Goal: Find contact information: Find contact information

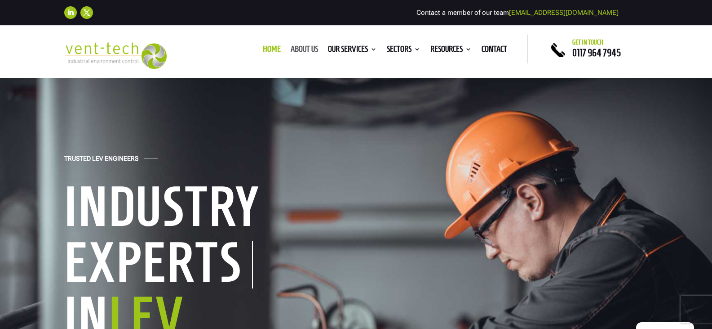
click at [302, 47] on link "About us" at bounding box center [304, 51] width 27 height 10
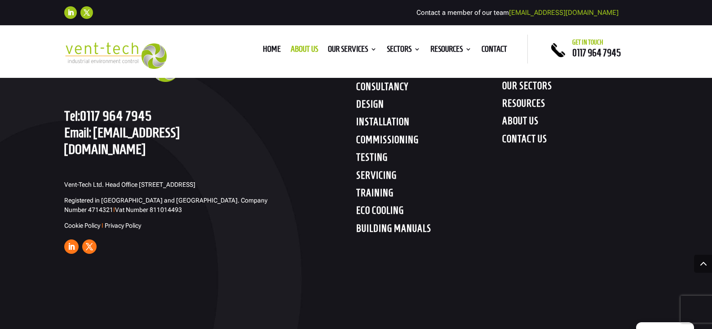
scroll to position [3058, 0]
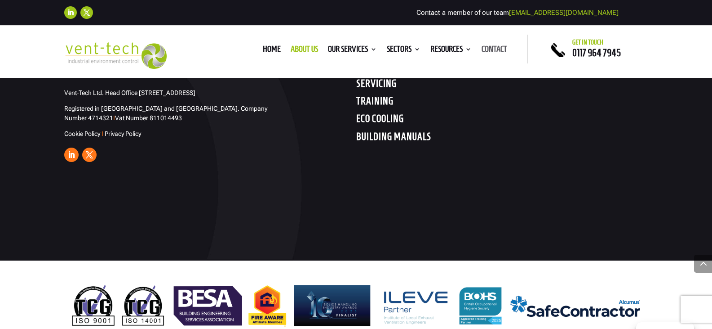
click at [492, 48] on link "Contact" at bounding box center [495, 51] width 26 height 10
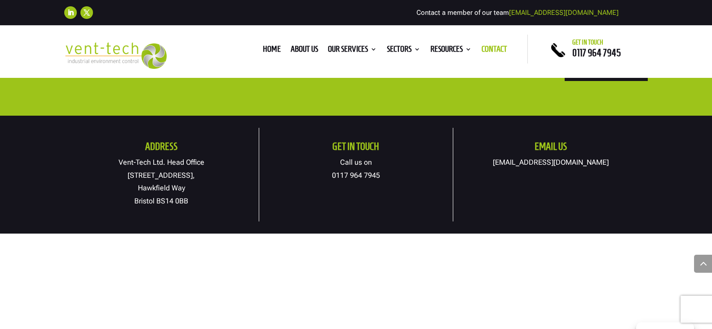
scroll to position [449, 0]
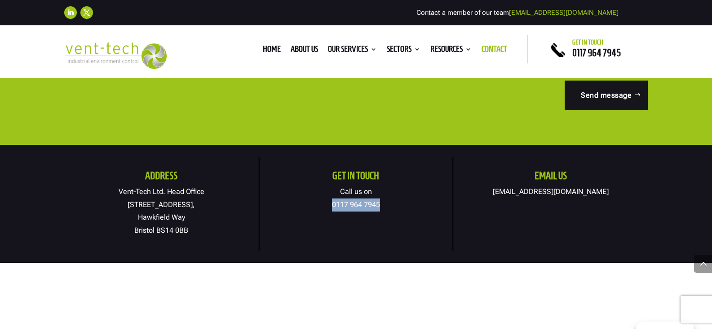
drag, startPoint x: 387, startPoint y: 205, endPoint x: 332, endPoint y: 203, distance: 54.9
click at [332, 203] on p "Call us on 0117 964 7945" at bounding box center [356, 198] width 194 height 26
copy link "0117 964 7945"
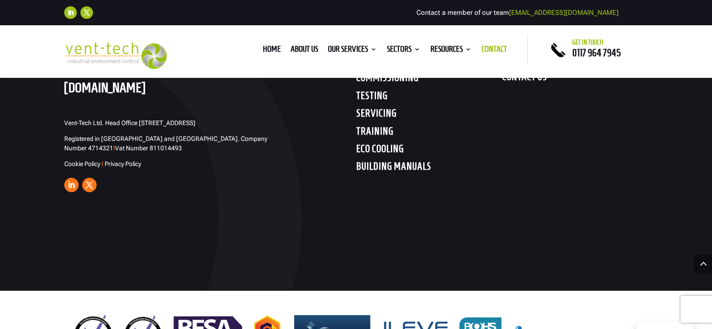
scroll to position [1279, 0]
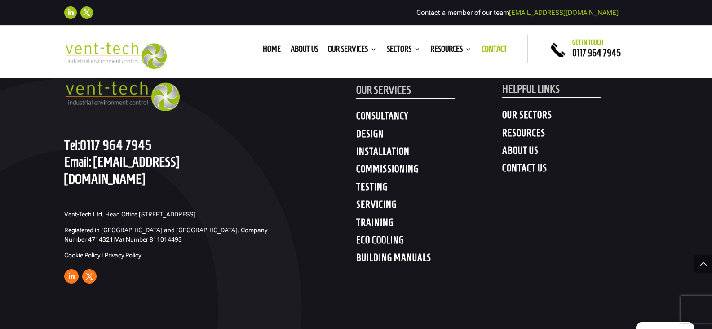
click at [67, 269] on link "Follow" at bounding box center [71, 276] width 14 height 14
